Goal: Task Accomplishment & Management: Complete application form

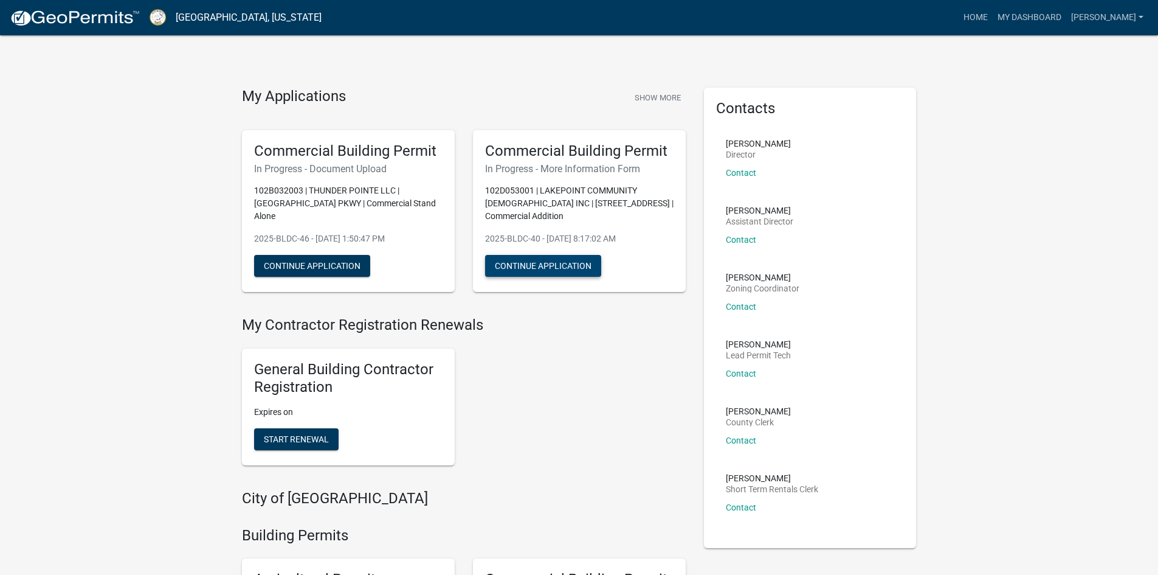
click at [509, 255] on button "Continue Application" at bounding box center [543, 266] width 116 height 22
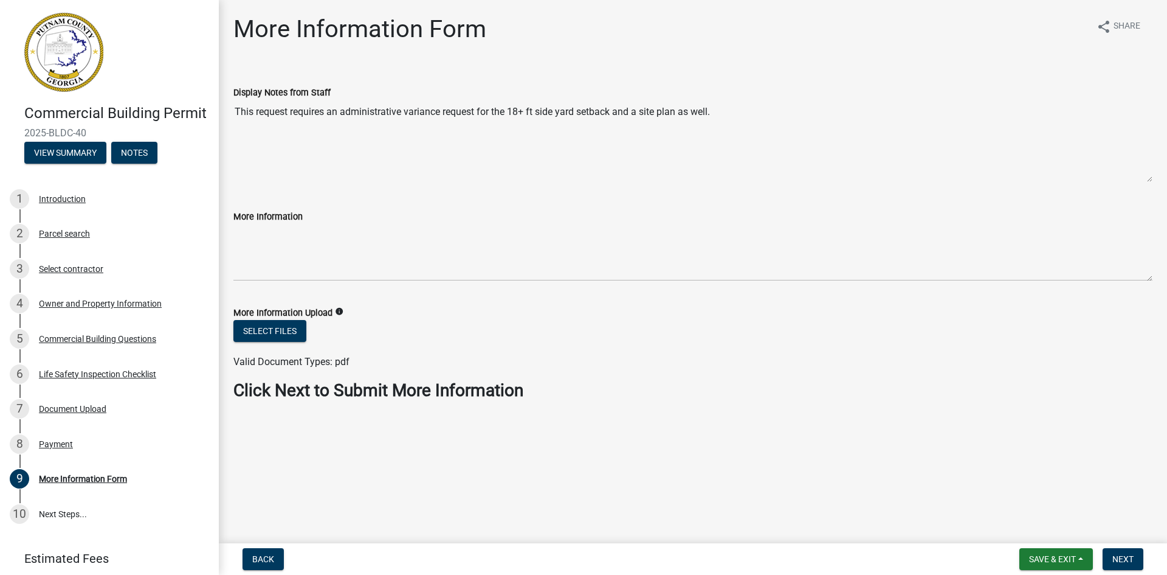
click at [504, 149] on textarea "This request requires an administrative variance request for the 18+ ft side ya…" at bounding box center [692, 141] width 919 height 83
click at [288, 331] on button "Select files" at bounding box center [269, 331] width 73 height 22
click at [135, 343] on div "Commercial Building Questions" at bounding box center [97, 338] width 117 height 9
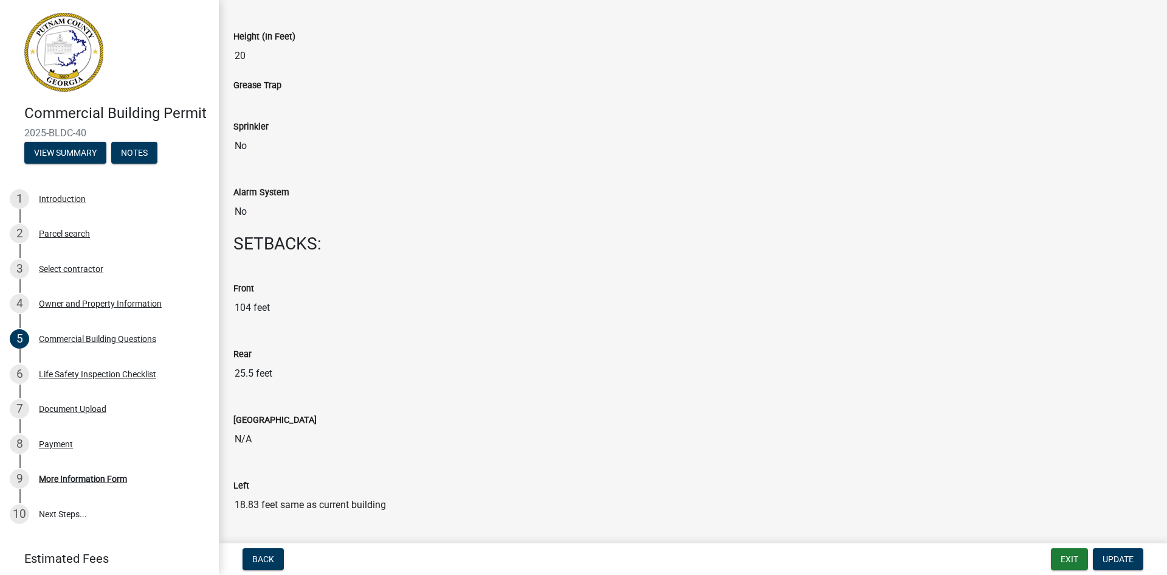
scroll to position [1094, 0]
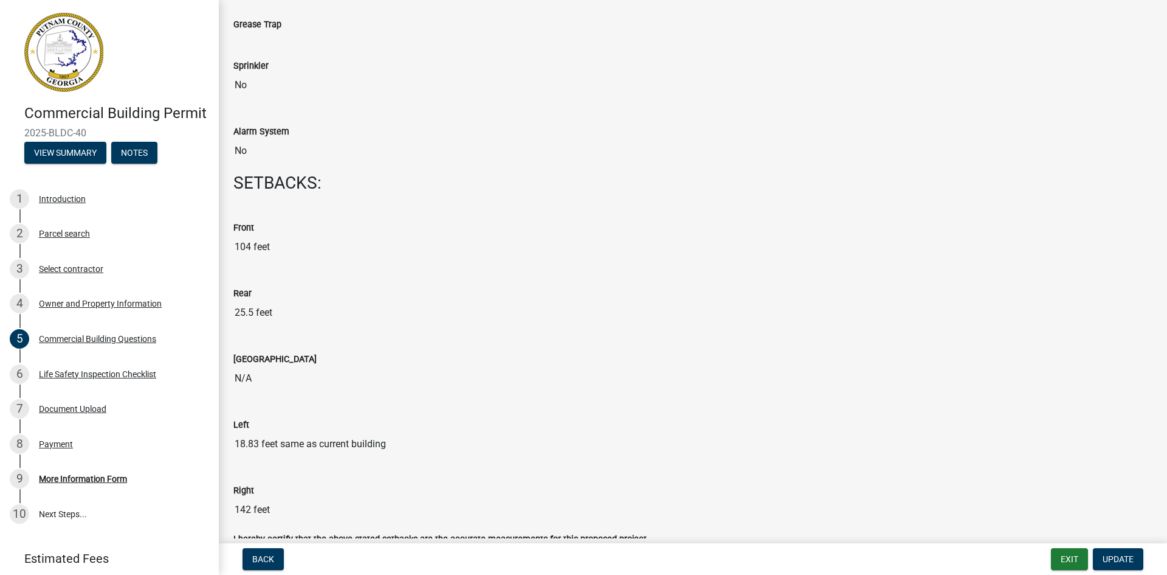
click at [576, 296] on div "Rear" at bounding box center [692, 293] width 919 height 15
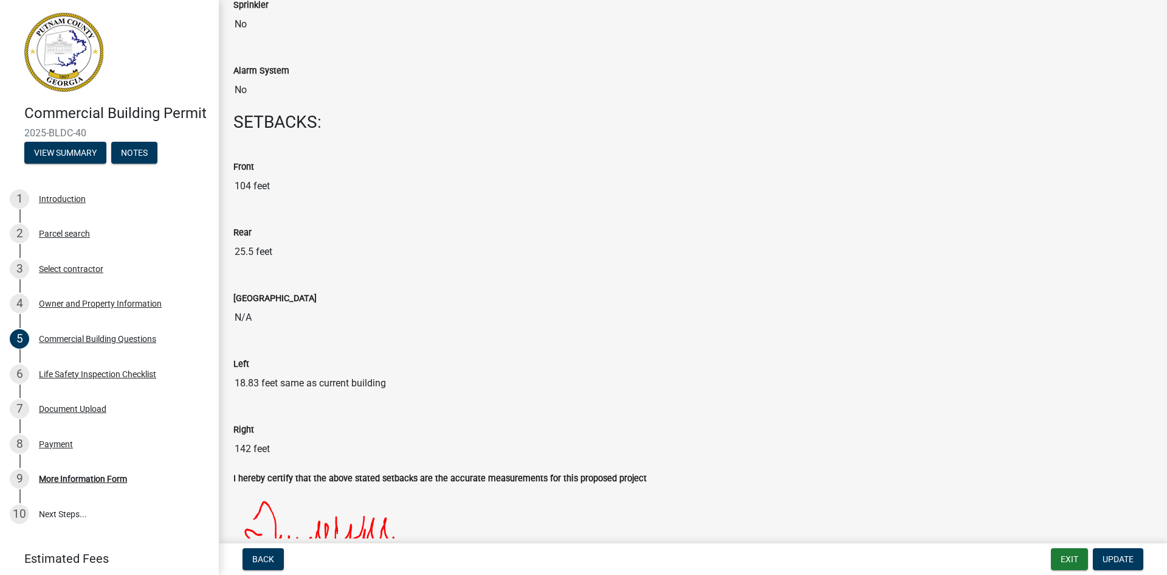
scroll to position [1216, 0]
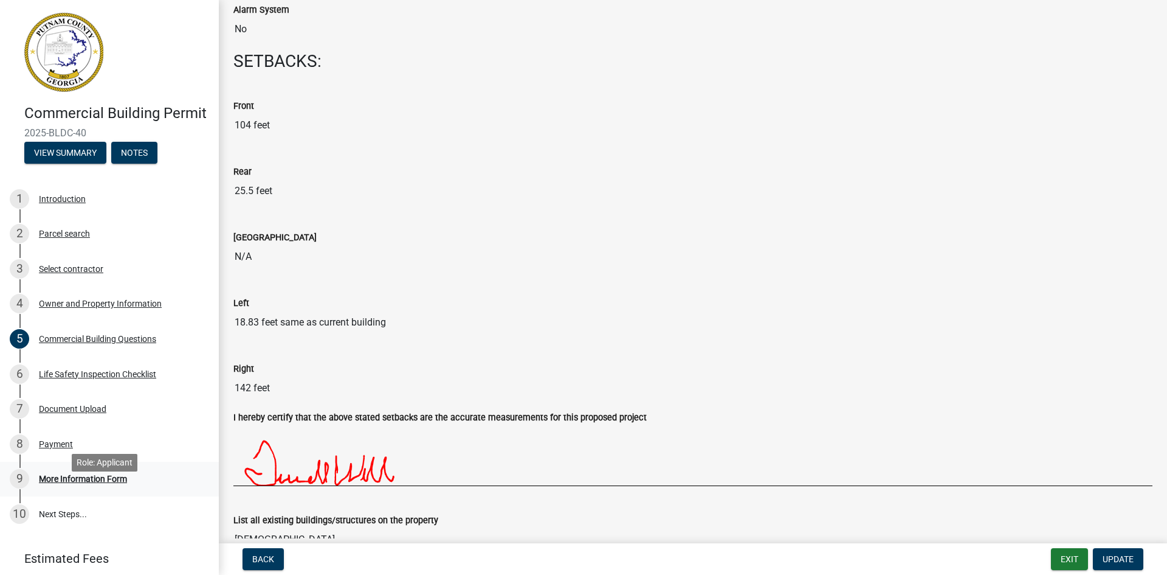
click at [95, 483] on div "More Information Form" at bounding box center [83, 478] width 88 height 9
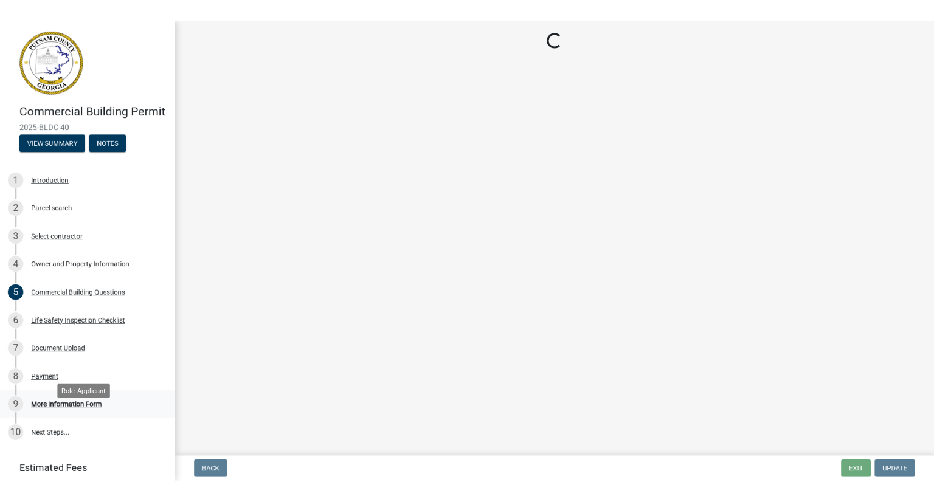
scroll to position [0, 0]
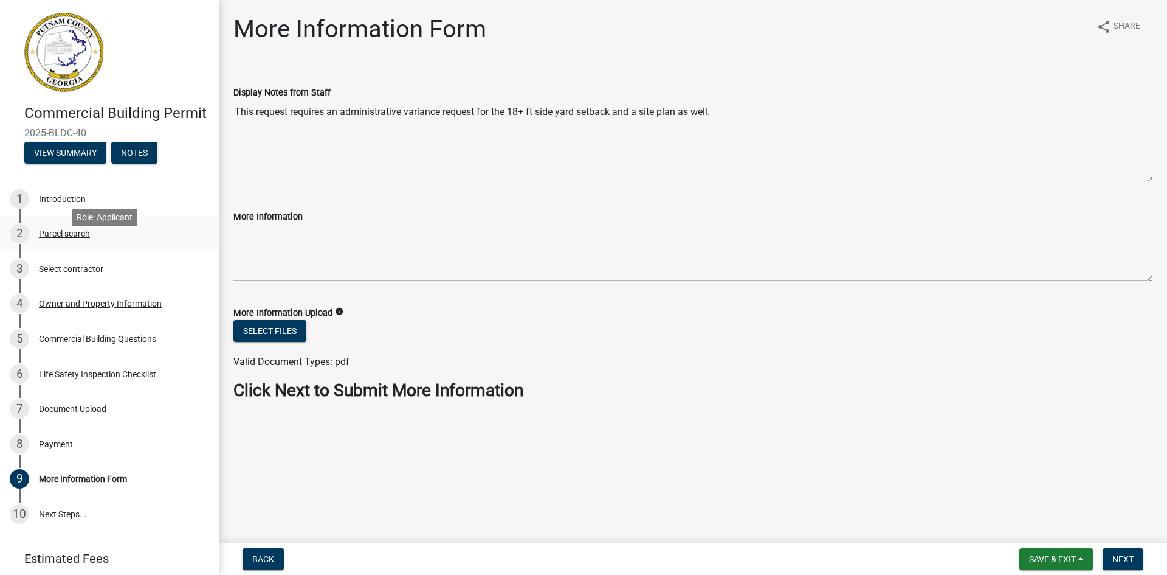
click at [63, 238] on div "Parcel search" at bounding box center [64, 233] width 51 height 9
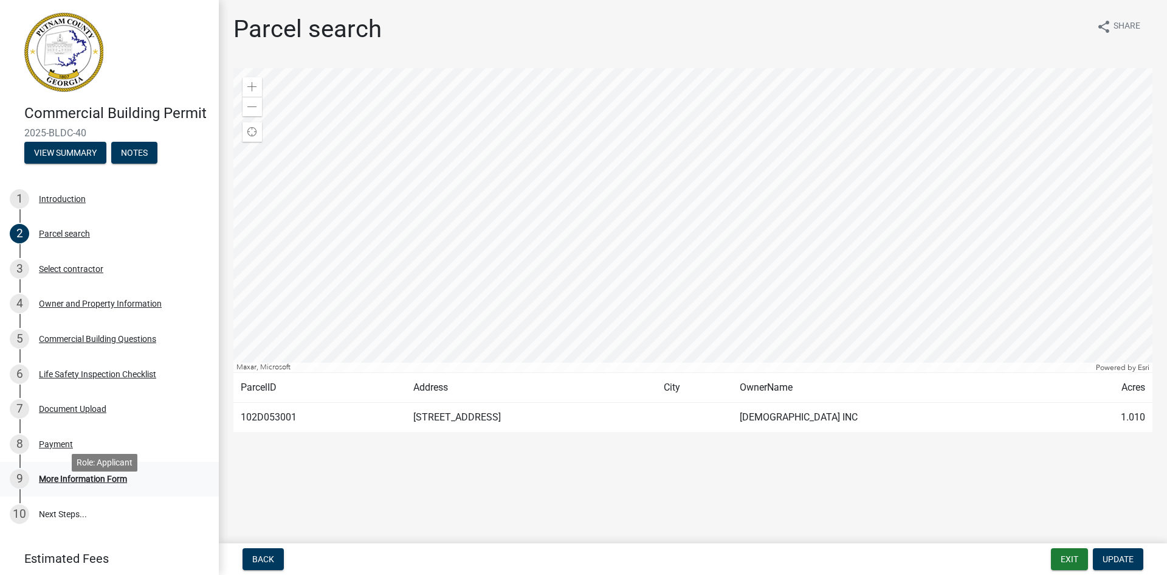
click at [95, 483] on div "More Information Form" at bounding box center [83, 478] width 88 height 9
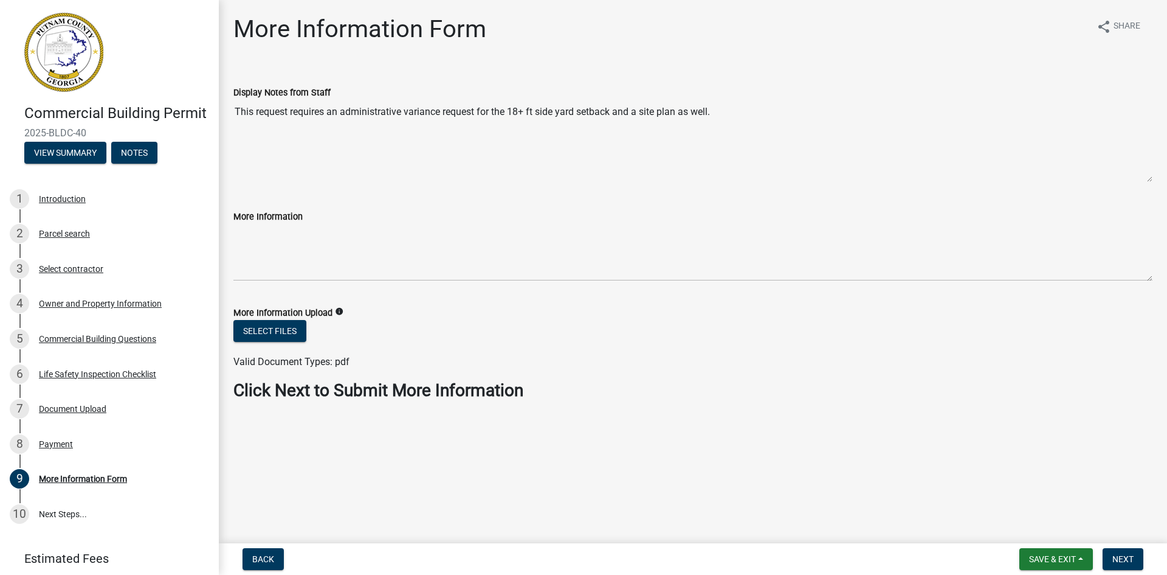
click at [285, 292] on form "More Information Upload info Select files Valid Document Types: pdf" at bounding box center [692, 330] width 919 height 78
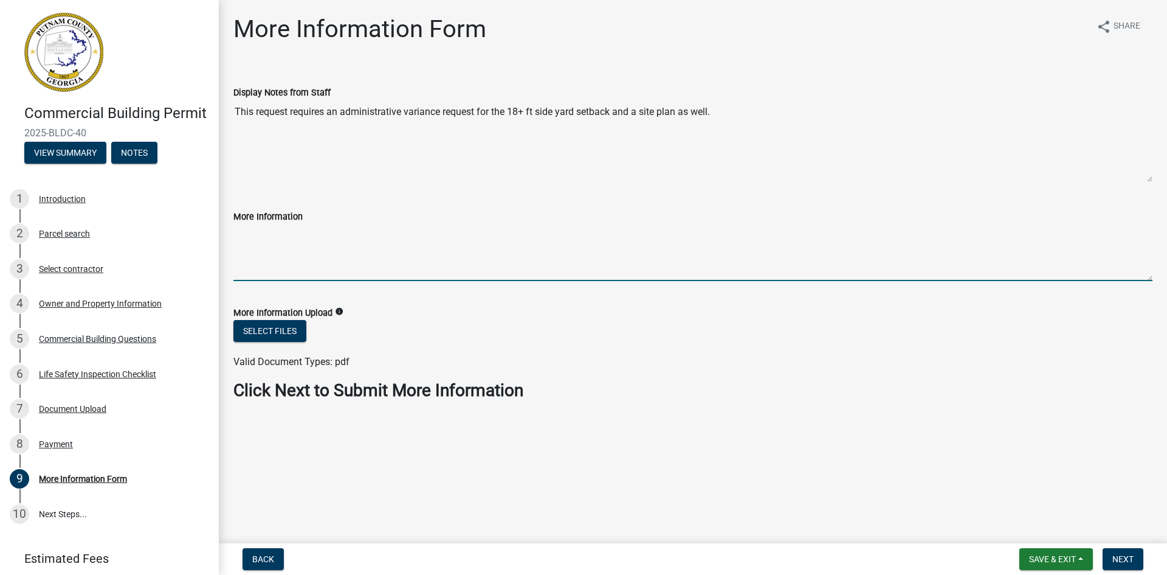
click at [272, 270] on textarea "More Information" at bounding box center [692, 252] width 919 height 57
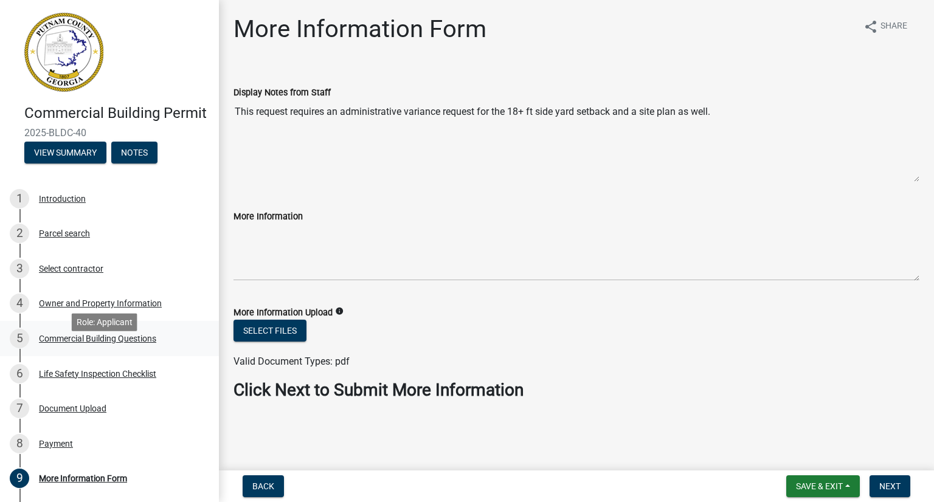
click at [84, 343] on div "Commercial Building Questions" at bounding box center [97, 338] width 117 height 9
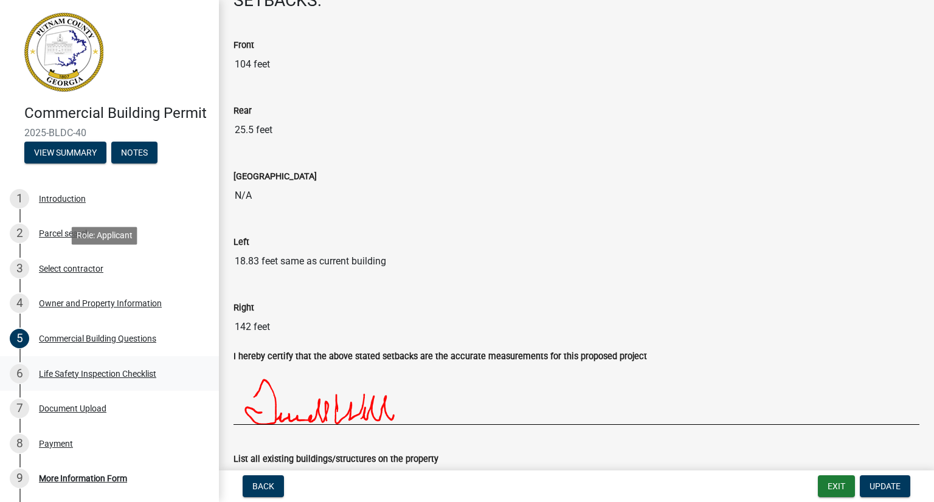
scroll to position [160, 0]
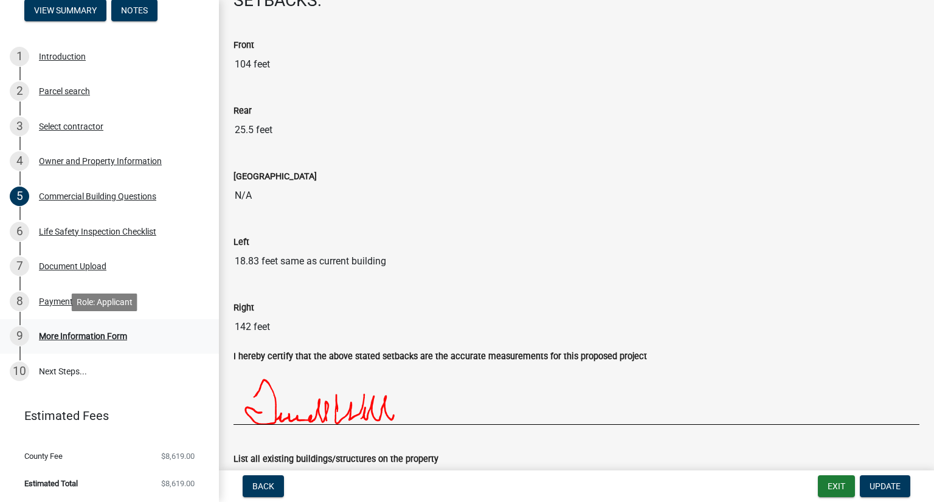
click at [111, 336] on div "More Information Form" at bounding box center [83, 336] width 88 height 9
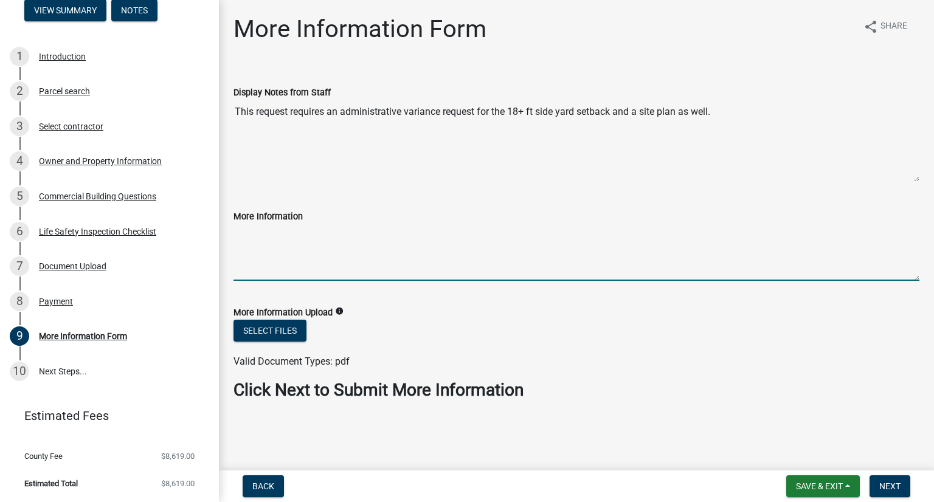
click at [245, 243] on textarea "More Information" at bounding box center [576, 252] width 686 height 57
click at [141, 198] on div "Commercial Building Questions" at bounding box center [97, 196] width 117 height 9
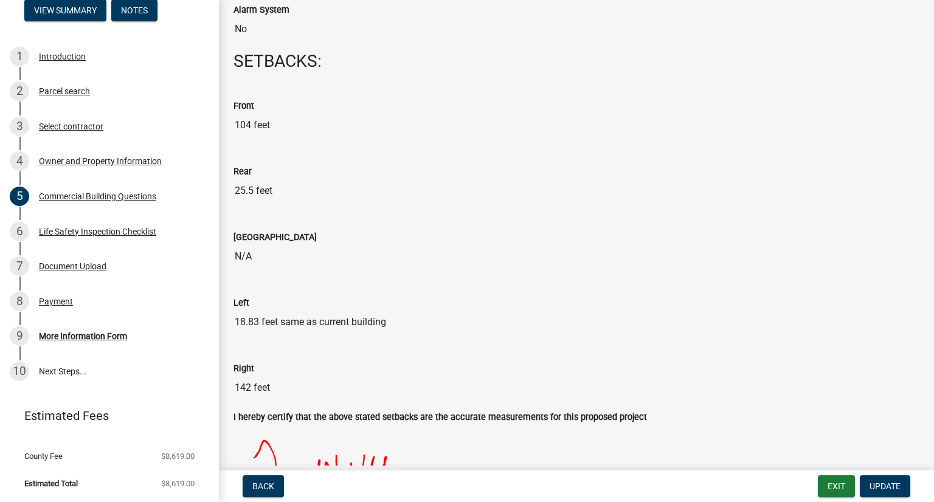
scroll to position [1155, 0]
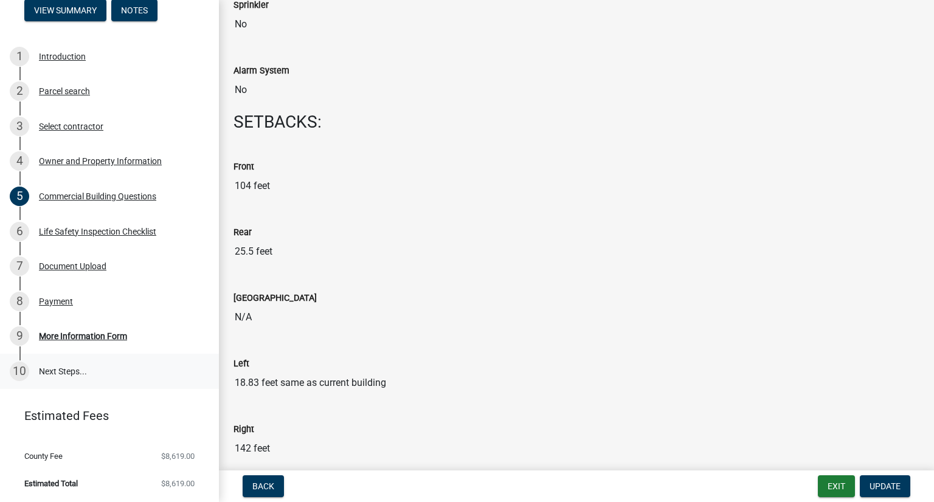
click at [59, 368] on link "10 Next Steps..." at bounding box center [109, 371] width 219 height 35
click at [66, 336] on div "More Information Form" at bounding box center [83, 336] width 88 height 9
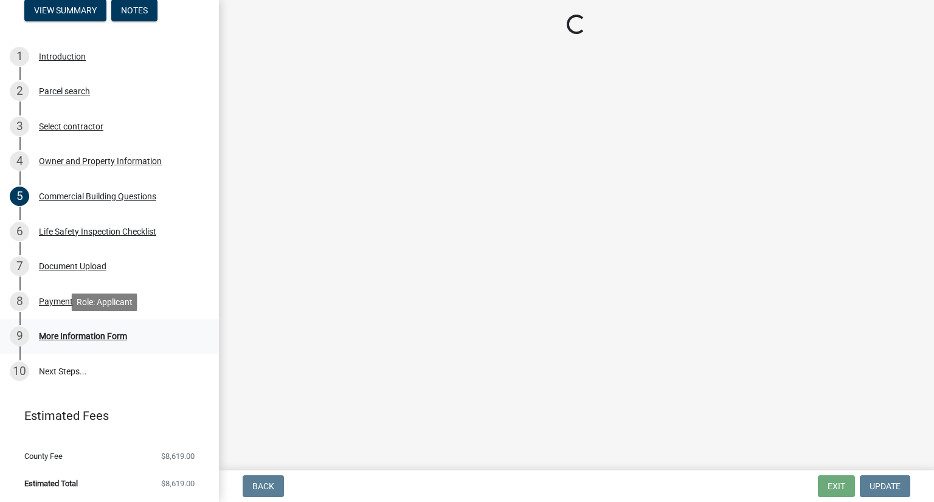
scroll to position [0, 0]
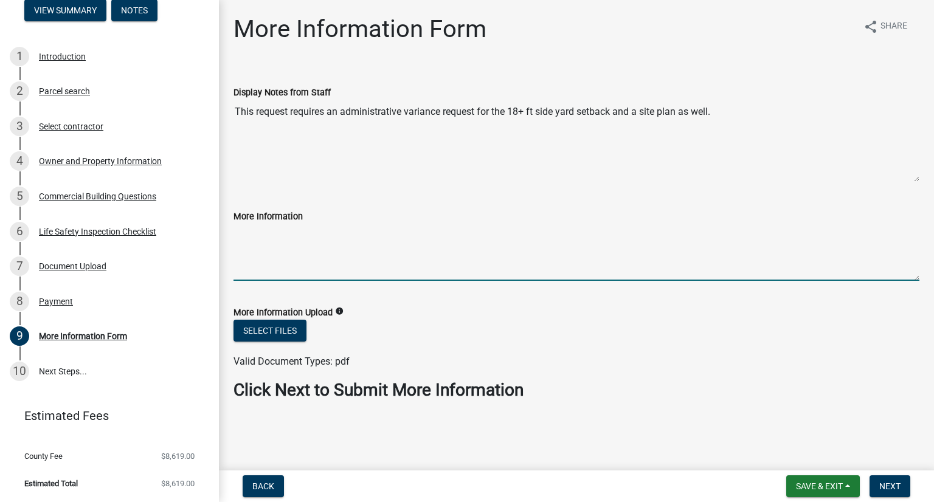
click at [251, 252] on textarea "More Information" at bounding box center [576, 252] width 686 height 57
type textarea "L"
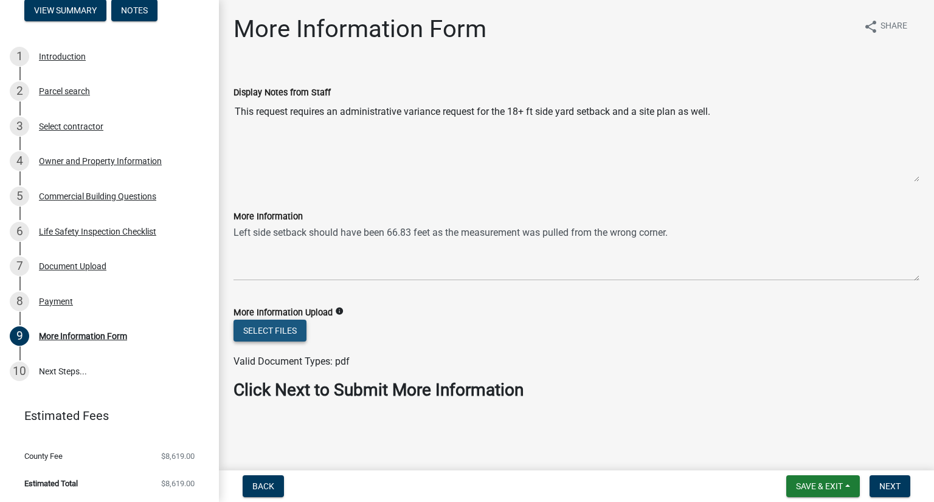
click at [254, 326] on button "Select files" at bounding box center [269, 331] width 73 height 22
click at [294, 337] on button "Select files" at bounding box center [269, 331] width 73 height 22
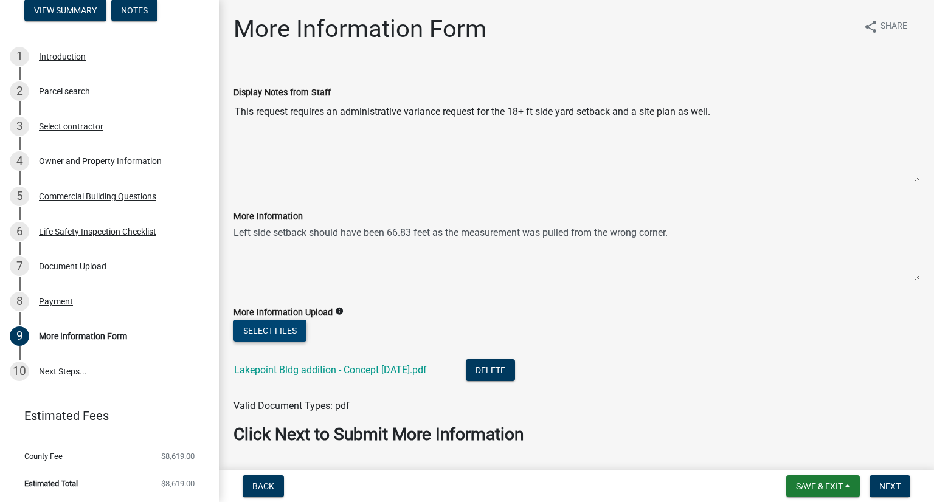
scroll to position [36, 0]
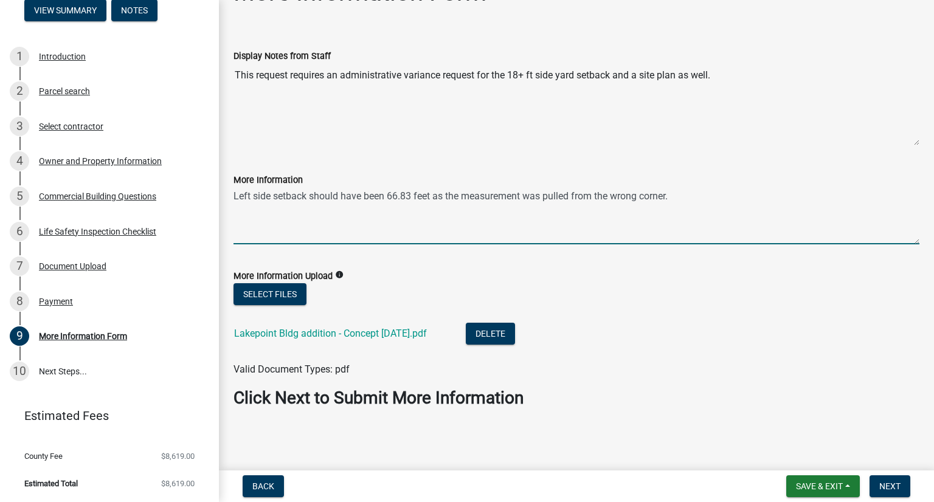
click at [669, 198] on textarea "Left side setback should have been 66.83 feet as the measurement was pulled fro…" at bounding box center [576, 215] width 686 height 57
type textarea "Left side setback should have been 66.83 feet as the measurement was pulled fro…"
click at [885, 488] on span "Next" at bounding box center [889, 487] width 21 height 10
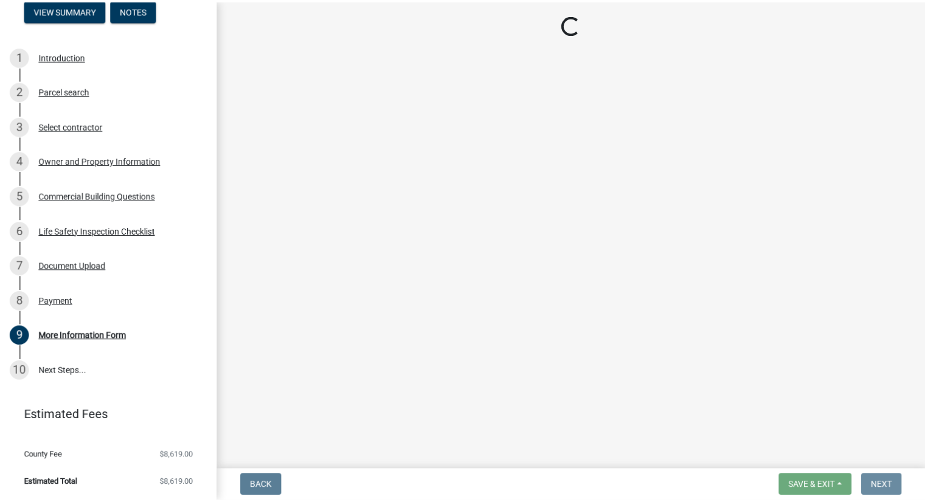
scroll to position [0, 0]
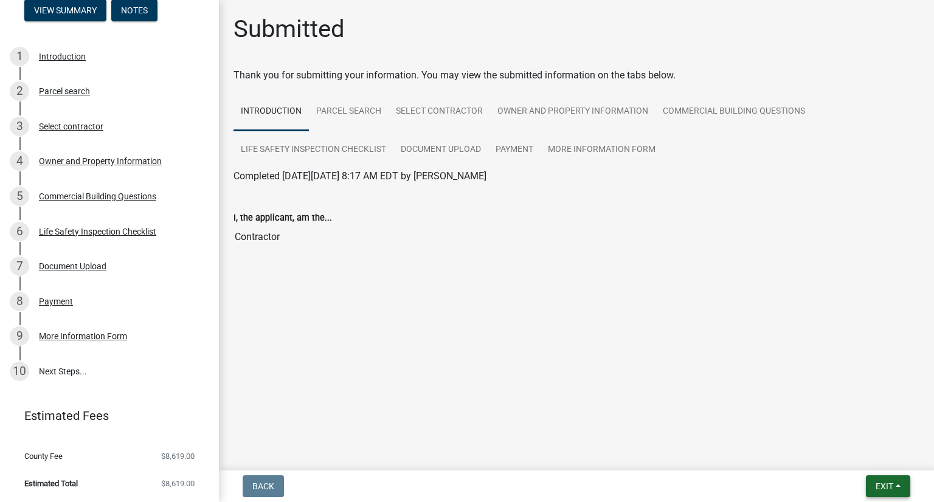
click at [891, 488] on span "Exit" at bounding box center [884, 487] width 18 height 10
click at [856, 456] on button "Save & Exit" at bounding box center [861, 454] width 97 height 29
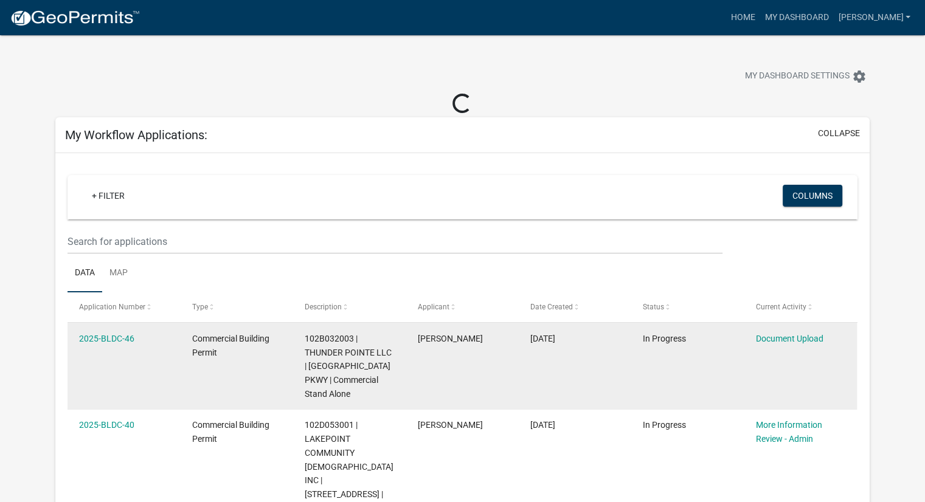
scroll to position [61, 0]
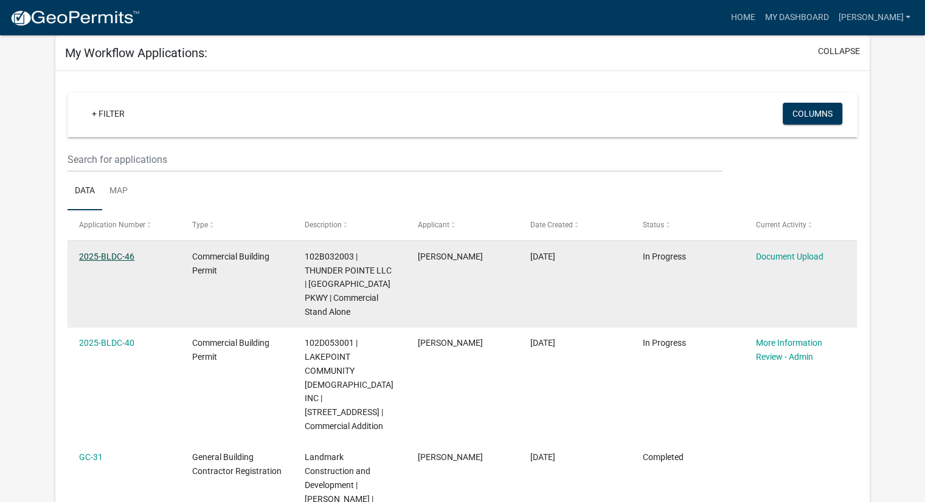
click at [114, 260] on link "2025-BLDC-46" at bounding box center [106, 257] width 55 height 10
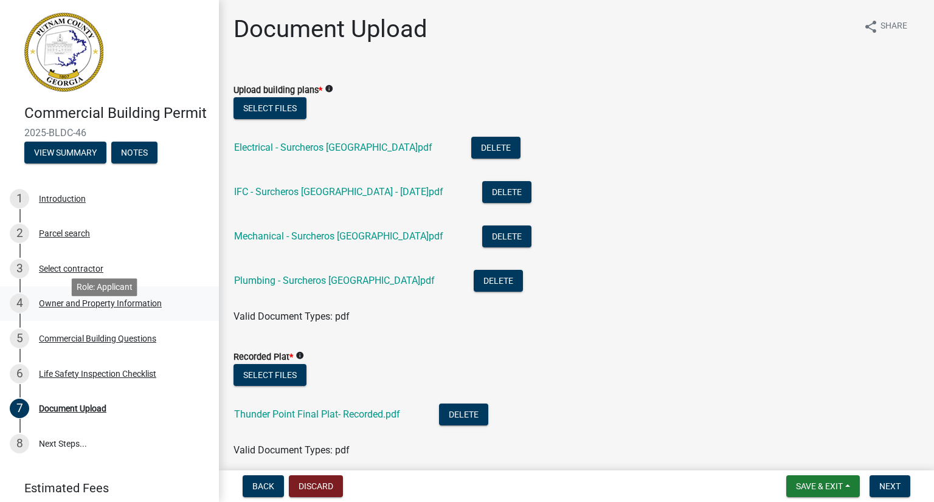
click at [142, 308] on div "Owner and Property Information" at bounding box center [100, 303] width 123 height 9
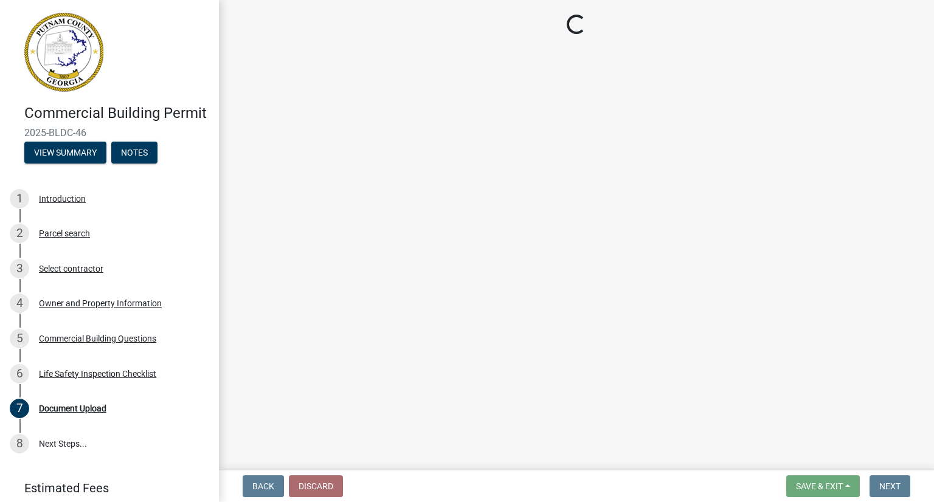
select select "a11fa51f-b34d-496b-ab35-5fd1b53a4648"
select select "469c5908-2854-42d5-89ed-bee7fc26529e"
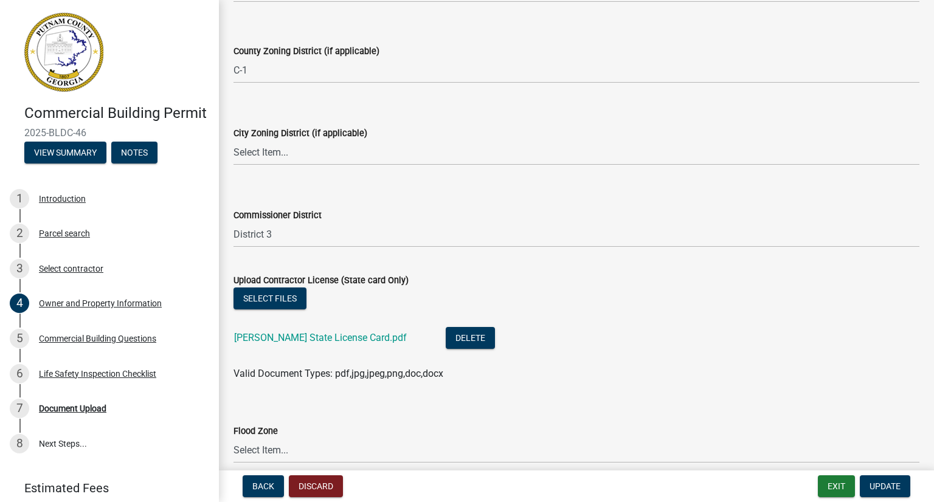
scroll to position [2183, 0]
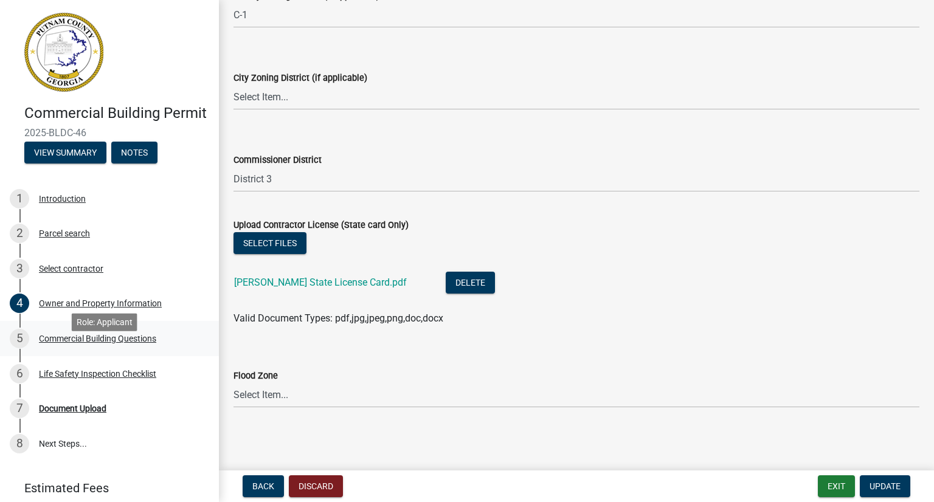
click at [103, 343] on div "Commercial Building Questions" at bounding box center [97, 338] width 117 height 9
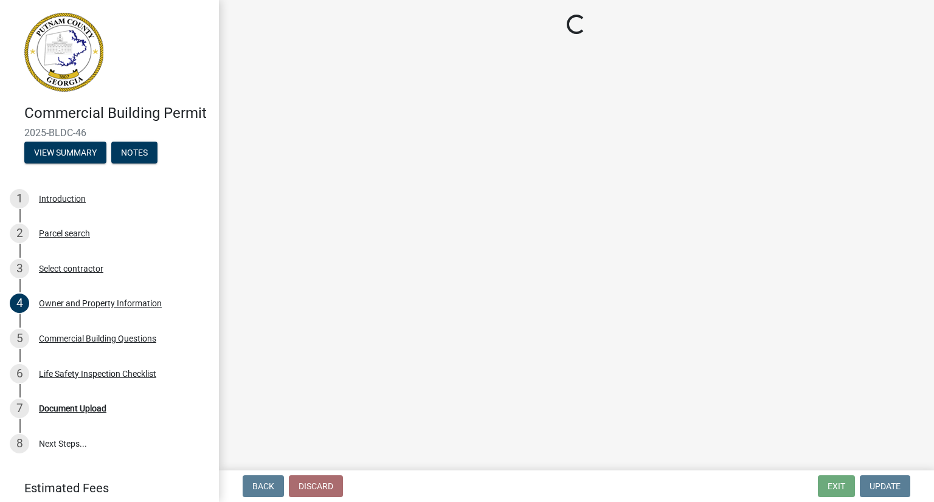
select select "a2980a8e-1e7c-4bd1-9958-7ae80455de28"
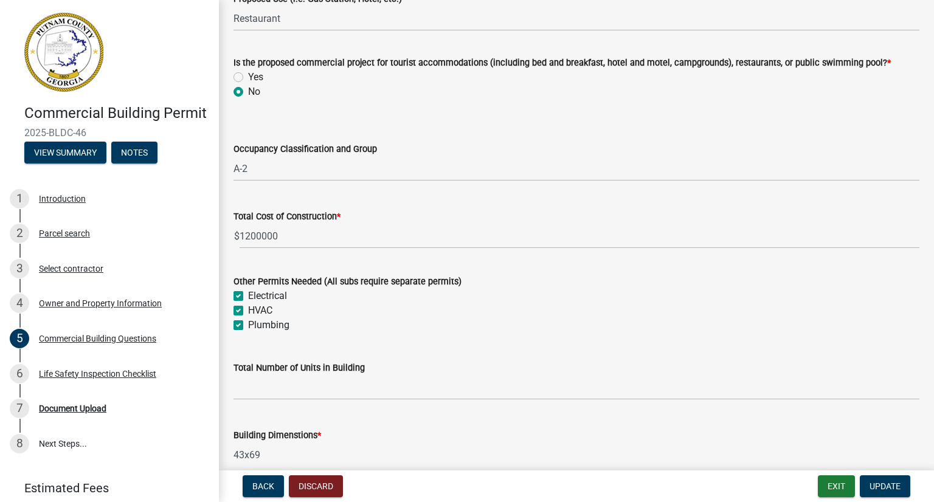
scroll to position [486, 0]
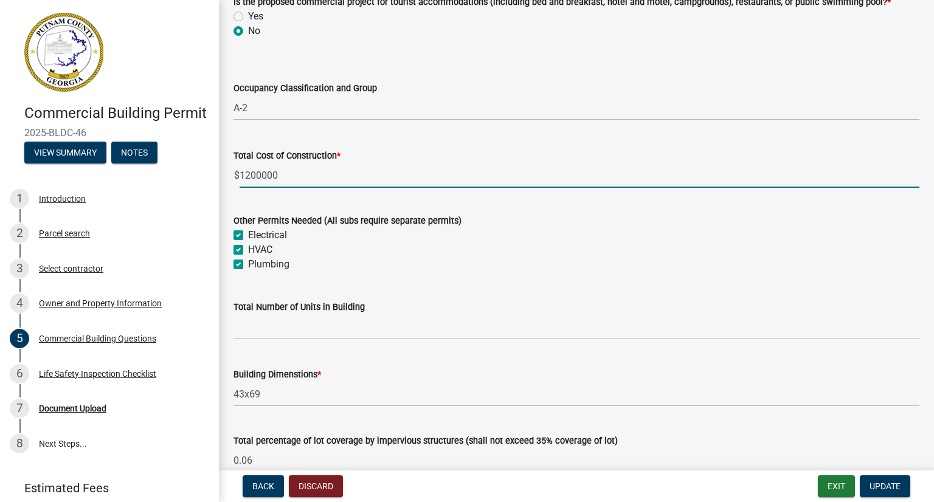
click at [262, 179] on input "1200000" at bounding box center [580, 175] width 680 height 25
click at [253, 178] on input "1200000" at bounding box center [580, 175] width 680 height 25
click at [261, 173] on input "1200000" at bounding box center [580, 175] width 680 height 25
click at [244, 177] on input "1200000" at bounding box center [580, 175] width 680 height 25
click at [878, 488] on span "Update" at bounding box center [884, 487] width 31 height 10
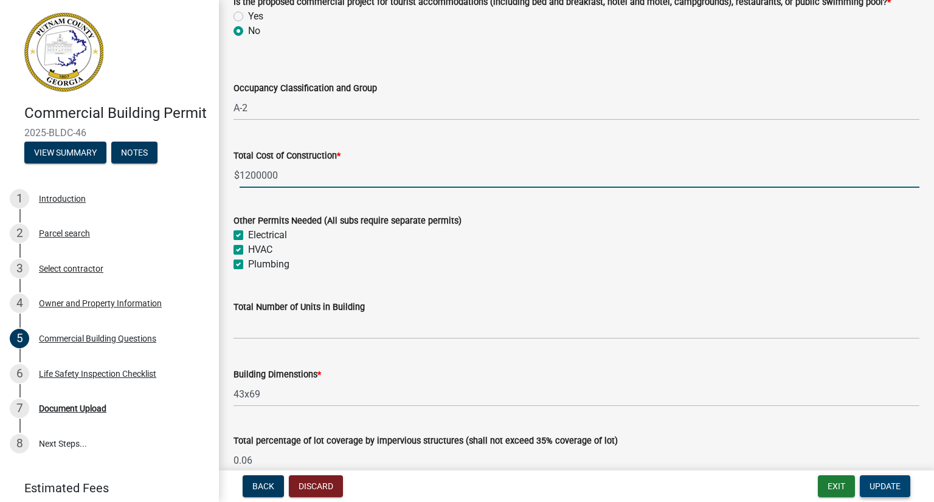
scroll to position [0, 0]
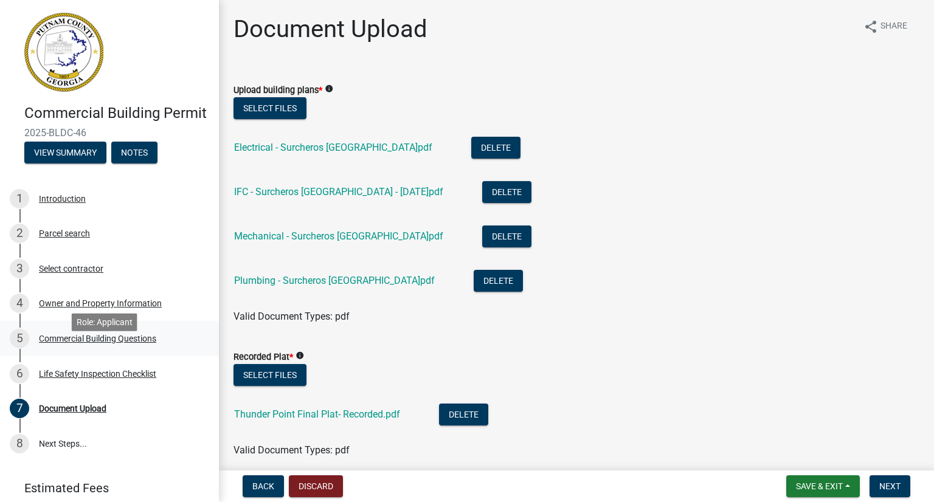
click at [131, 343] on div "Commercial Building Questions" at bounding box center [97, 338] width 117 height 9
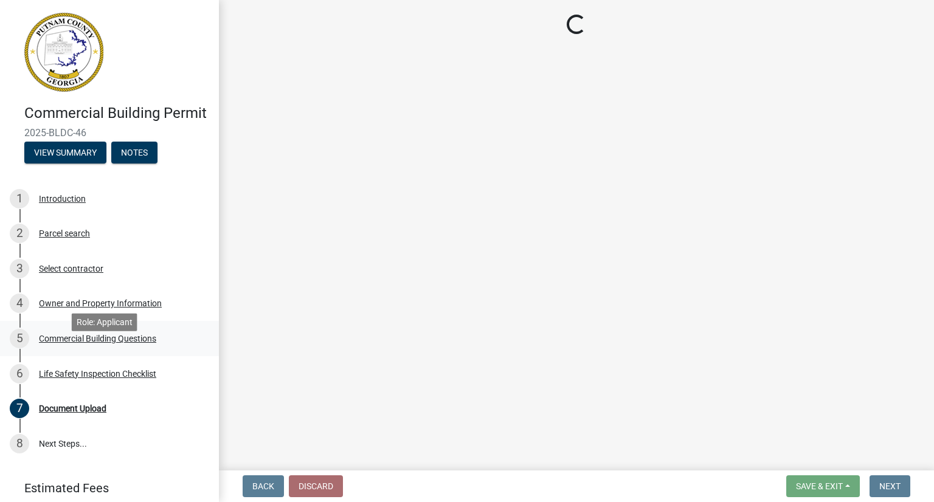
select select "a2980a8e-1e7c-4bd1-9958-7ae80455de28"
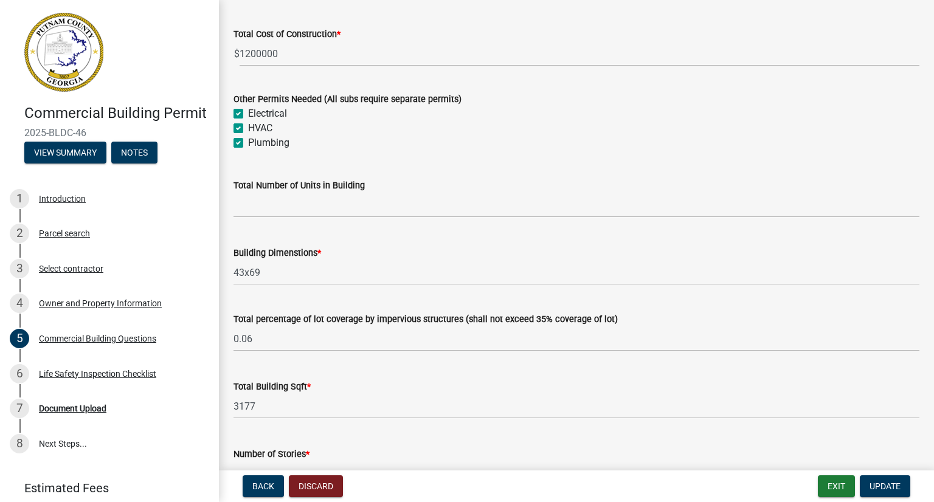
scroll to position [547, 0]
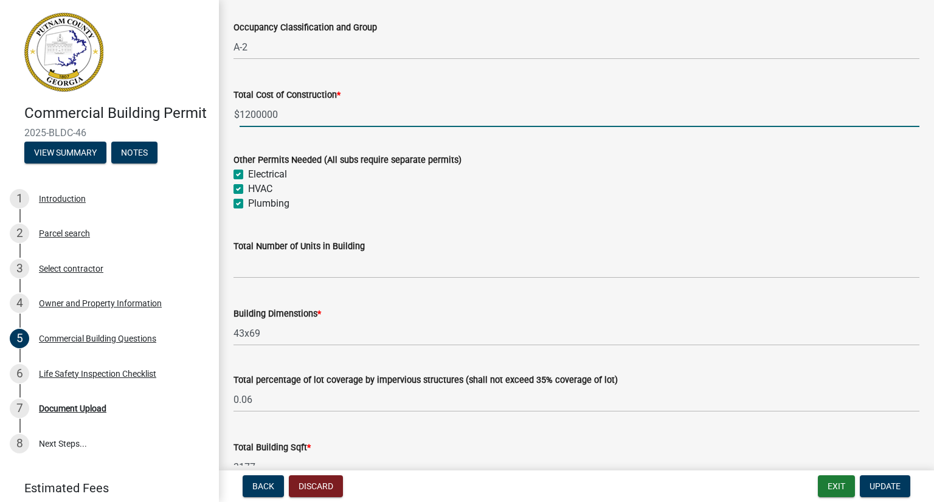
click at [248, 117] on input "1200000" at bounding box center [580, 114] width 680 height 25
type input "1000000"
click at [518, 151] on form "Other Permits Needed (All subs require separate permits) Electrical HVAC Plumbi…" at bounding box center [576, 174] width 686 height 73
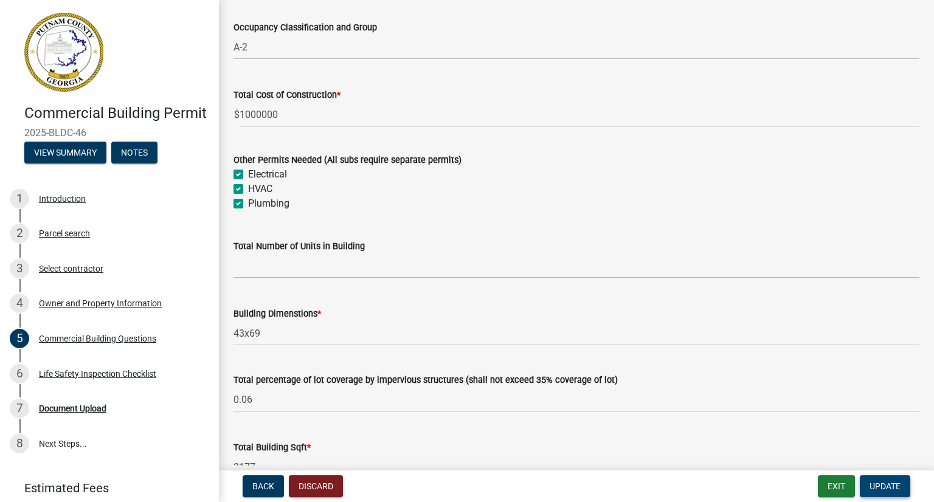
click at [873, 492] on button "Update" at bounding box center [885, 486] width 50 height 22
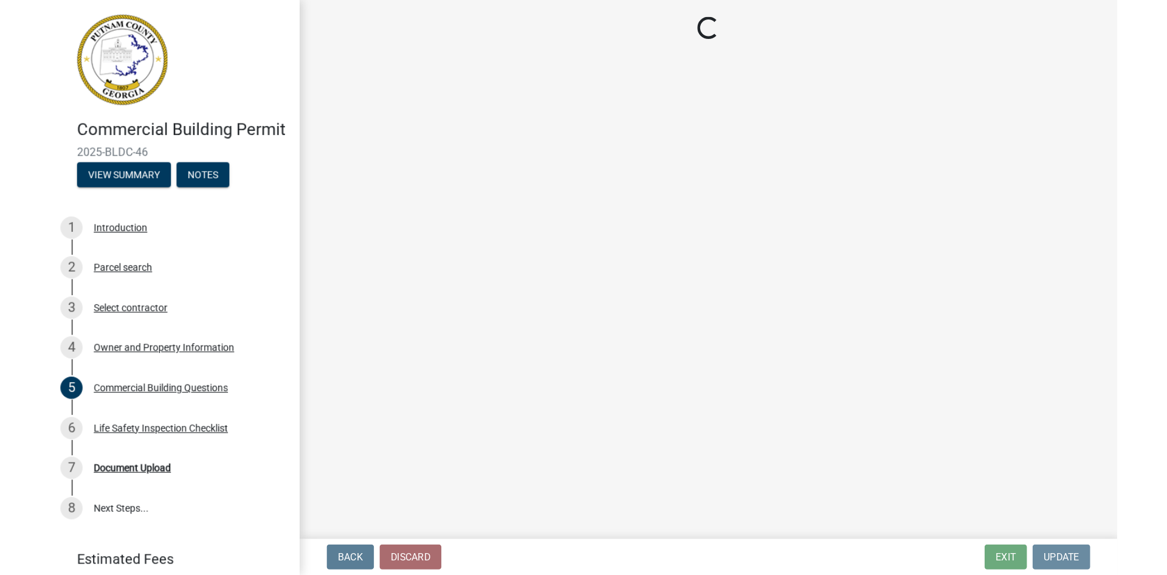
scroll to position [0, 0]
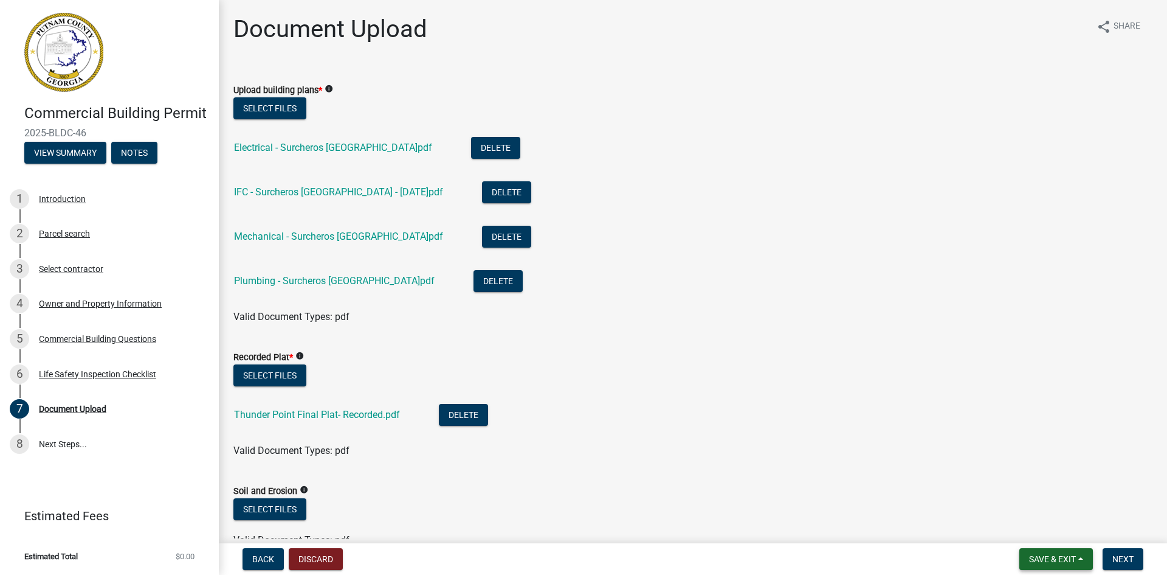
click at [1049, 556] on span "Save & Exit" at bounding box center [1052, 559] width 47 height 10
click at [1043, 533] on button "Save & Exit" at bounding box center [1044, 527] width 97 height 29
